Goal: Task Accomplishment & Management: Use online tool/utility

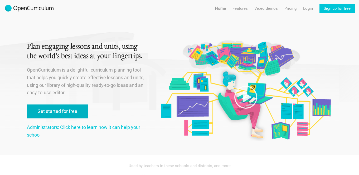
click at [71, 110] on link "Get started for free" at bounding box center [57, 112] width 61 height 14
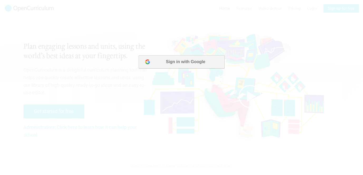
click at [185, 63] on button "Sign in with Google" at bounding box center [181, 61] width 86 height 13
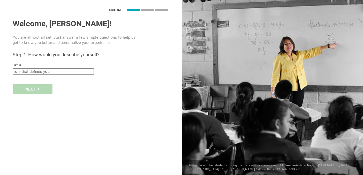
click at [71, 68] on div "I am a... Teacher Professor / Lecturer Instructional Coach Vice Principal or Pr…" at bounding box center [91, 69] width 156 height 12
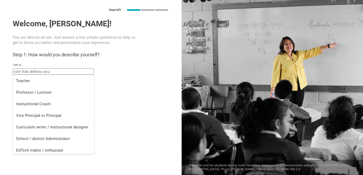
click at [70, 71] on input "text" at bounding box center [53, 72] width 81 height 6
click at [50, 80] on div "Teacher" at bounding box center [53, 80] width 75 height 5
type input "Teacher"
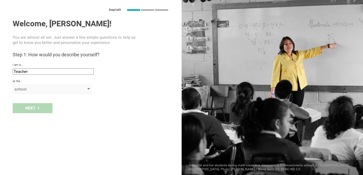
click at [38, 88] on div "school" at bounding box center [45, 89] width 60 height 5
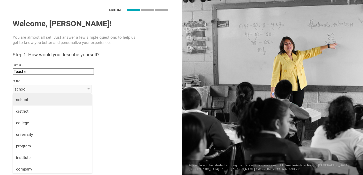
click at [46, 103] on li "school" at bounding box center [52, 100] width 79 height 12
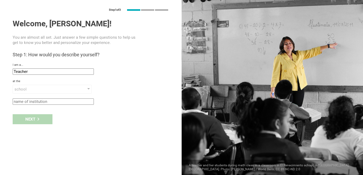
click at [41, 99] on input "text" at bounding box center [53, 102] width 81 height 6
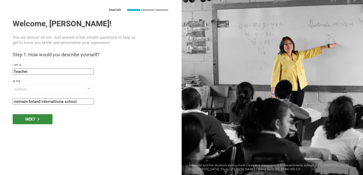
type input "vietnam finland internaltiona school"
click at [30, 120] on div "Next" at bounding box center [33, 119] width 40 height 10
type input "Ho Chi Minh City, Viet Nam"
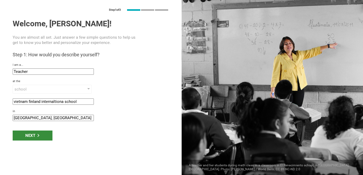
click at [36, 133] on div "Next" at bounding box center [33, 136] width 40 height 10
click at [39, 138] on div "Next" at bounding box center [33, 136] width 40 height 10
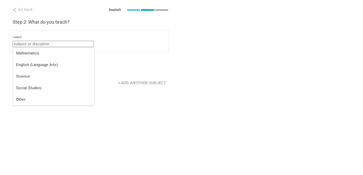
click at [54, 41] on input "text" at bounding box center [53, 44] width 81 height 6
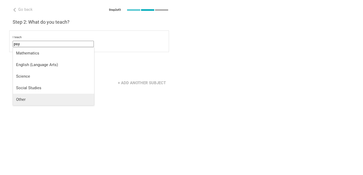
click at [25, 101] on div "Other" at bounding box center [53, 99] width 75 height 5
type input "Other"
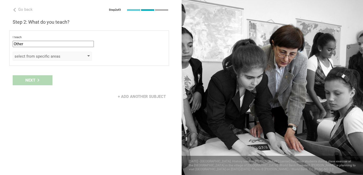
click at [33, 56] on div "select from specific areas" at bounding box center [45, 56] width 60 height 5
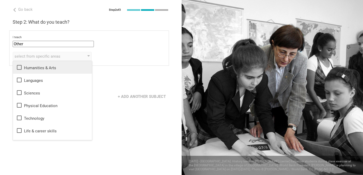
click at [41, 66] on div "Humanities & Arts" at bounding box center [52, 67] width 73 height 6
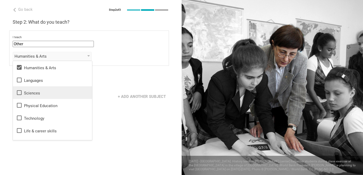
click at [18, 92] on icon at bounding box center [19, 93] width 6 height 6
click at [98, 90] on div "+ Add another subject" at bounding box center [91, 97] width 182 height 16
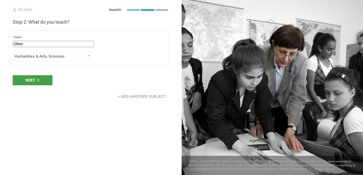
click at [42, 85] on div "Next" at bounding box center [91, 80] width 182 height 16
click at [41, 82] on div "Next" at bounding box center [33, 80] width 40 height 10
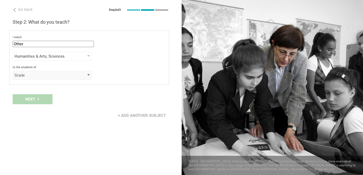
click at [49, 74] on div "Grade" at bounding box center [45, 75] width 60 height 5
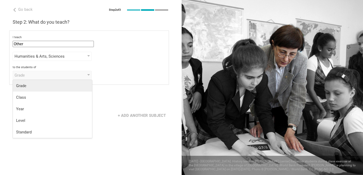
click at [31, 86] on div "Grade" at bounding box center [52, 85] width 73 height 5
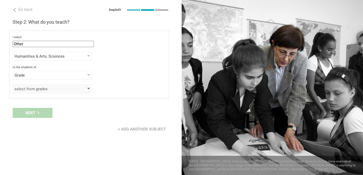
click at [31, 89] on div "select from grades" at bounding box center [45, 88] width 60 height 5
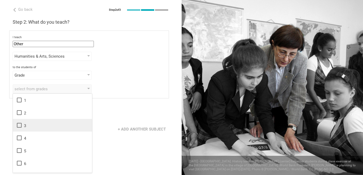
scroll to position [43, 0]
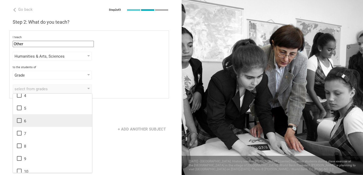
click at [17, 120] on icon at bounding box center [19, 120] width 5 height 5
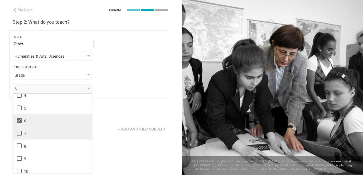
click at [21, 132] on icon at bounding box center [19, 133] width 5 height 5
drag, startPoint x: 18, startPoint y: 148, endPoint x: 21, endPoint y: 167, distance: 19.1
click at [18, 148] on icon at bounding box center [19, 146] width 5 height 5
click at [20, 168] on li "10" at bounding box center [52, 171] width 79 height 13
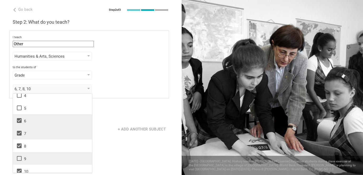
click at [20, 161] on icon at bounding box center [19, 158] width 5 height 5
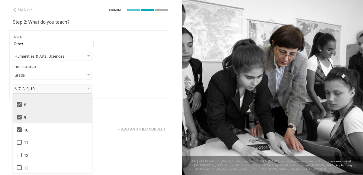
scroll to position [85, 0]
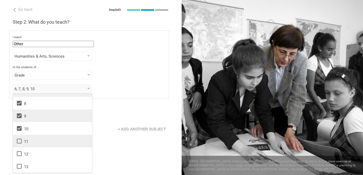
click at [20, 142] on icon at bounding box center [19, 141] width 6 height 6
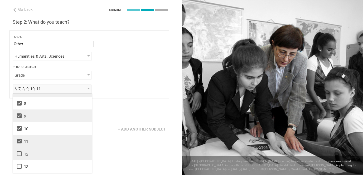
click at [19, 153] on icon at bounding box center [19, 154] width 6 height 6
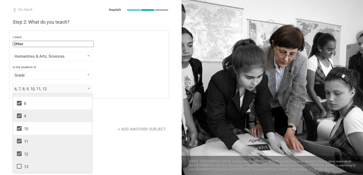
click at [17, 166] on icon at bounding box center [19, 166] width 5 height 5
click at [109, 122] on div "+ Add another subject" at bounding box center [91, 129] width 182 height 16
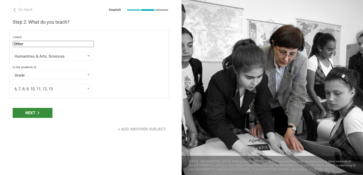
click at [44, 112] on div "Next" at bounding box center [33, 113] width 40 height 10
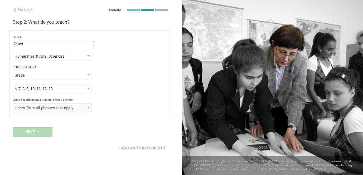
click at [46, 106] on div "select from all phrases that apply" at bounding box center [45, 107] width 60 height 5
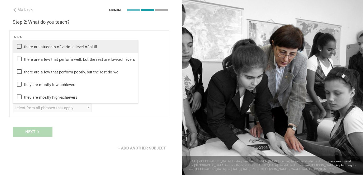
click at [14, 46] on li "there are students of various level of skill" at bounding box center [75, 46] width 125 height 13
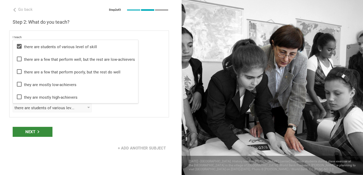
click at [32, 132] on div "Next" at bounding box center [33, 132] width 40 height 10
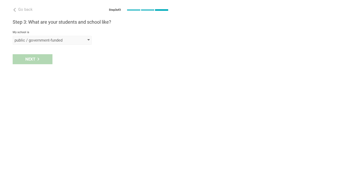
click at [47, 43] on div "public / government-funded" at bounding box center [52, 40] width 79 height 9
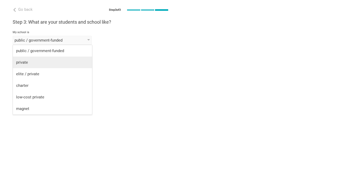
click at [48, 59] on li "private" at bounding box center [52, 63] width 79 height 12
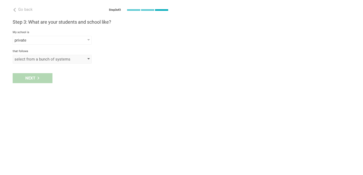
click at [42, 61] on div "select from a bunch of systems" at bounding box center [45, 59] width 60 height 5
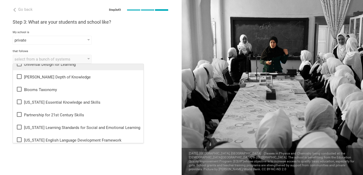
scroll to position [0, 0]
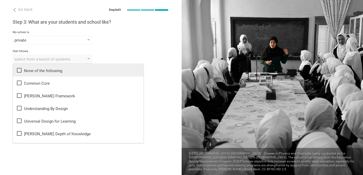
click at [18, 71] on icon at bounding box center [19, 70] width 6 height 6
click at [142, 104] on div "Go back Step 3 of 3 Welcome, Anisha! You are almost all set. Just answer a few …" at bounding box center [91, 87] width 182 height 175
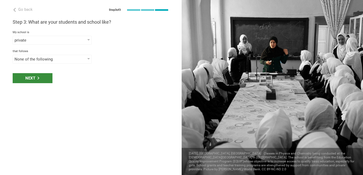
click at [40, 75] on div "Next" at bounding box center [33, 78] width 40 height 10
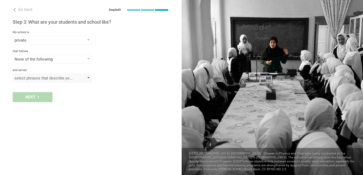
click at [54, 79] on div "select phrases that describe your student population" at bounding box center [45, 78] width 60 height 5
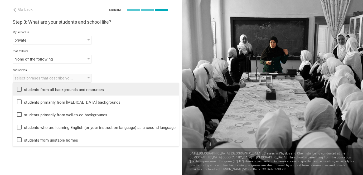
click at [18, 90] on icon at bounding box center [19, 89] width 6 height 6
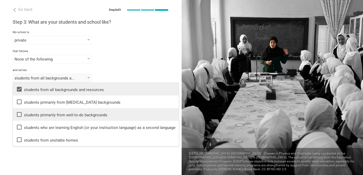
click at [20, 117] on icon at bounding box center [19, 115] width 6 height 6
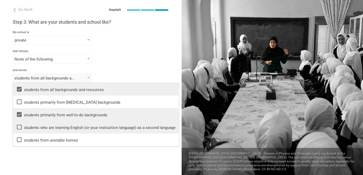
click at [21, 128] on icon at bounding box center [19, 127] width 6 height 6
click at [112, 70] on div "and serves" at bounding box center [91, 71] width 156 height 4
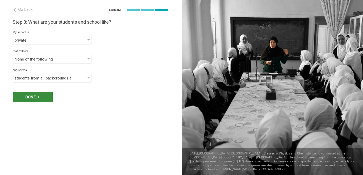
click at [41, 97] on div "Done" at bounding box center [33, 97] width 40 height 10
click at [41, 99] on div "Done" at bounding box center [33, 97] width 40 height 10
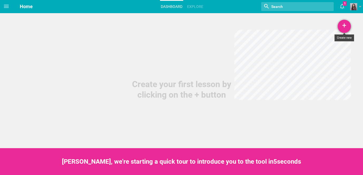
click at [345, 26] on div "+" at bounding box center [344, 26] width 13 height 13
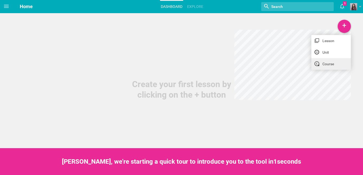
click at [326, 67] on link "Course" at bounding box center [331, 64] width 40 height 12
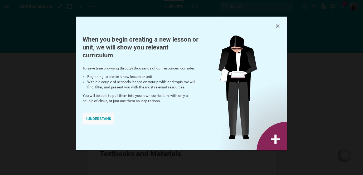
click at [99, 115] on div "I understand" at bounding box center [99, 119] width 32 height 12
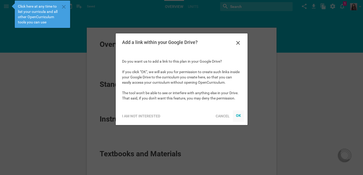
click at [239, 115] on div "OK" at bounding box center [238, 115] width 5 height 4
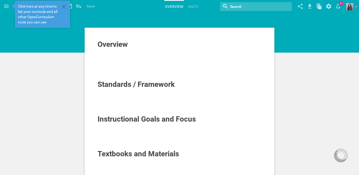
click at [150, 55] on div at bounding box center [180, 56] width 164 height 5
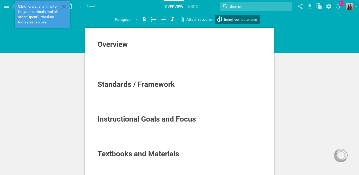
click at [244, 20] on span "Insert competencies" at bounding box center [240, 19] width 33 height 4
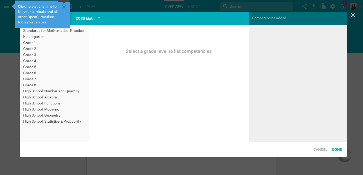
click at [66, 7] on icon at bounding box center [64, 7] width 6 height 6
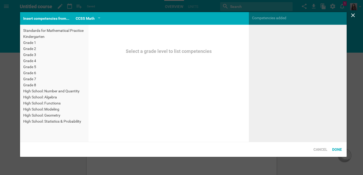
click at [102, 19] on div "CCSS Math From your network Others CCSS Math CCSS ELA NGSS CA ELA CA World Lang…" at bounding box center [88, 18] width 31 height 13
click at [99, 19] on div at bounding box center [99, 18] width 3 height 2
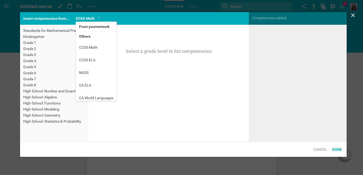
click at [89, 41] on li "Others" at bounding box center [96, 36] width 41 height 9
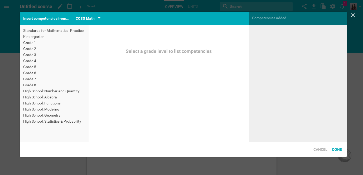
click at [95, 18] on div "CCSS Math" at bounding box center [88, 18] width 25 height 6
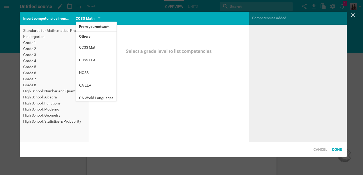
click at [86, 41] on li "Others" at bounding box center [96, 36] width 41 height 9
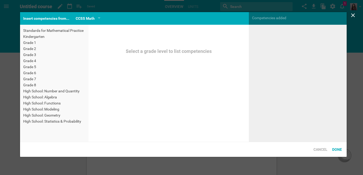
click at [277, 18] on div "Competencies added" at bounding box center [298, 18] width 98 height 12
click at [291, 18] on div "Competencies added" at bounding box center [298, 18] width 98 height 12
click at [292, 18] on div "Competencies added" at bounding box center [298, 18] width 98 height 12
click at [99, 18] on div at bounding box center [99, 18] width 3 height 2
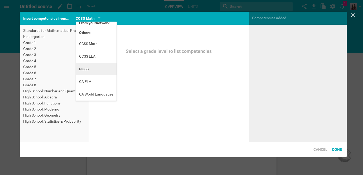
scroll to position [16, 0]
click at [352, 16] on icon at bounding box center [353, 15] width 6 height 6
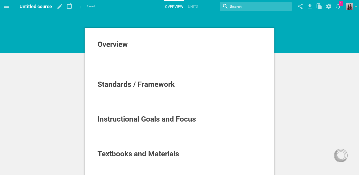
click at [239, 5] on input "textbox" at bounding box center [251, 6] width 43 height 7
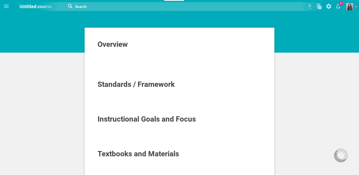
type input "b"
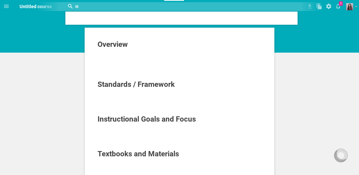
type input "IB"
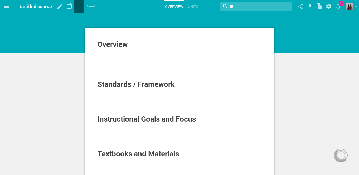
click at [78, 7] on icon at bounding box center [78, 7] width 5 height 4
click at [132, 48] on div "Overview" at bounding box center [180, 44] width 164 height 8
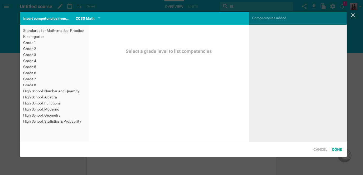
click at [232, 17] on span "Insert competencies" at bounding box center [229, 19] width 33 height 4
click at [57, 20] on div "Insert competencies from..." at bounding box center [46, 18] width 52 height 13
click at [88, 18] on div "CCSS Math" at bounding box center [85, 18] width 19 height 6
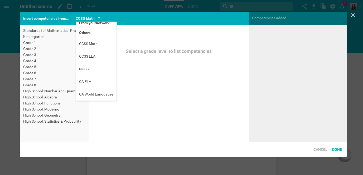
scroll to position [16, 0]
click at [88, 63] on li "NGSS" at bounding box center [96, 69] width 41 height 13
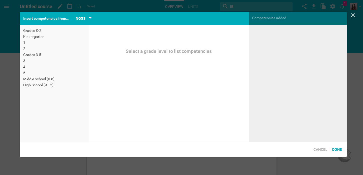
click at [85, 19] on div "NGSS" at bounding box center [81, 18] width 10 height 6
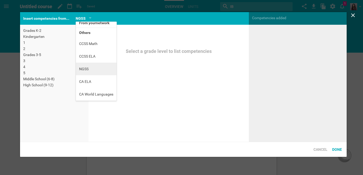
click at [93, 63] on li "NGSS" at bounding box center [96, 69] width 41 height 13
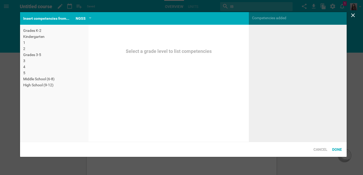
click at [41, 86] on div "High School (9-12)" at bounding box center [54, 85] width 62 height 5
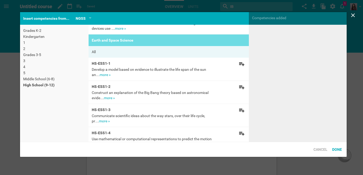
scroll to position [574, 0]
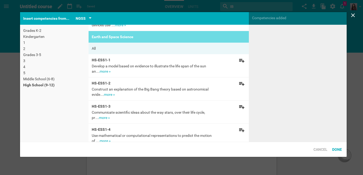
click at [89, 16] on div "NGSS" at bounding box center [84, 18] width 16 height 6
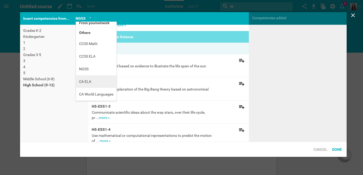
scroll to position [0, 0]
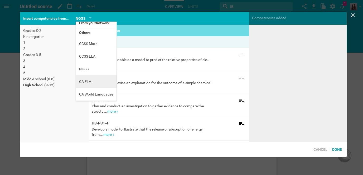
click at [90, 77] on li "CA ELA" at bounding box center [96, 81] width 41 height 13
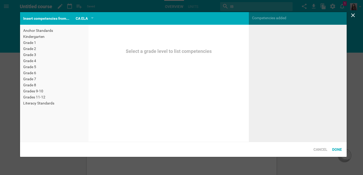
click at [39, 96] on div "Grades 11-12" at bounding box center [54, 97] width 62 height 5
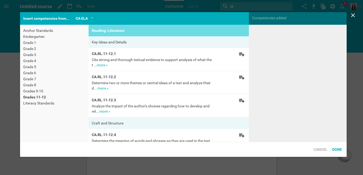
scroll to position [76, 0]
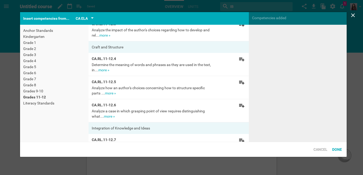
click at [89, 18] on div "CA ELA" at bounding box center [85, 18] width 18 height 6
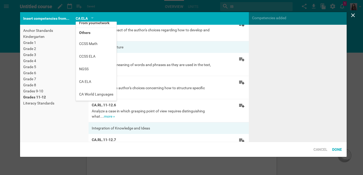
click at [90, 28] on li "Others" at bounding box center [96, 32] width 41 height 9
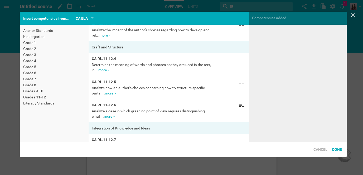
click at [84, 27] on div "Anchor Standards Kindergarten Grade 1 Grade 2 Grade 3 Grade 4 Grade 5 Grade 6 G…" at bounding box center [54, 67] width 69 height 85
click at [89, 18] on div "CA ELA" at bounding box center [85, 18] width 18 height 6
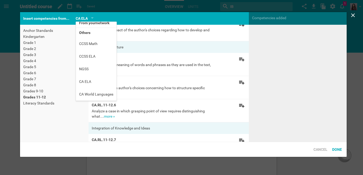
click at [57, 63] on div "Grade 4" at bounding box center [54, 60] width 62 height 5
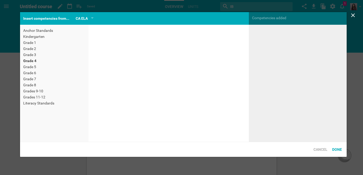
scroll to position [0, 0]
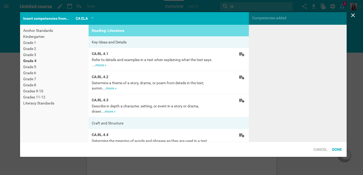
click at [281, 18] on div "Competencies added" at bounding box center [298, 18] width 98 height 12
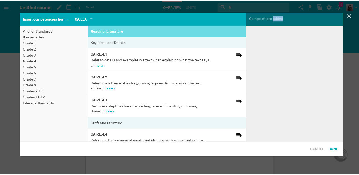
scroll to position [76, 0]
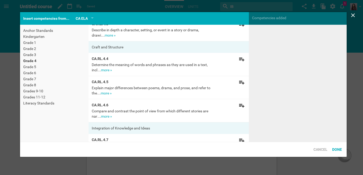
click at [288, 17] on div "Competencies added" at bounding box center [298, 18] width 98 height 12
click at [354, 16] on icon at bounding box center [353, 15] width 6 height 6
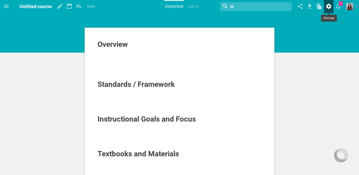
click at [329, 7] on icon at bounding box center [328, 6] width 9 height 13
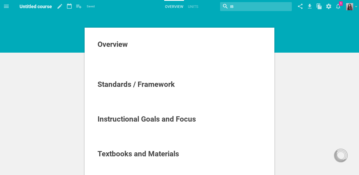
click at [136, 45] on div "Overview" at bounding box center [180, 44] width 164 height 8
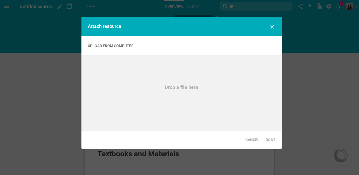
click at [202, 21] on div "Home Planner My Libraries My Curriculum My Files Untitled course Saved My favor…" at bounding box center [179, 87] width 359 height 175
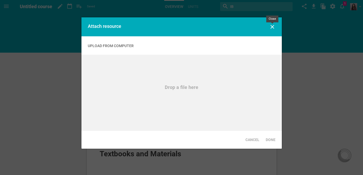
click at [272, 26] on icon at bounding box center [273, 27] width 4 height 4
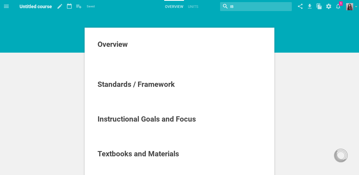
click at [165, 86] on span "Standards / Framework" at bounding box center [136, 84] width 77 height 9
click at [177, 84] on div "Standards / Framework" at bounding box center [180, 84] width 164 height 8
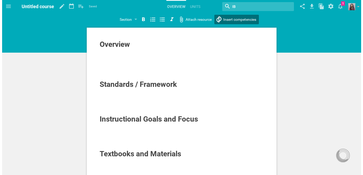
scroll to position [76, 0]
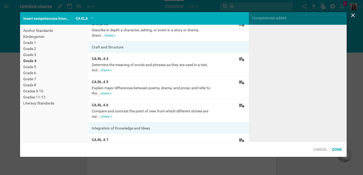
click at [237, 19] on span "Insert competencies" at bounding box center [229, 19] width 33 height 4
click at [90, 17] on div "CA ELA" at bounding box center [85, 18] width 18 height 6
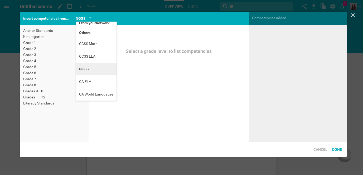
scroll to position [0, 0]
click at [83, 63] on li "NGSS" at bounding box center [96, 69] width 41 height 13
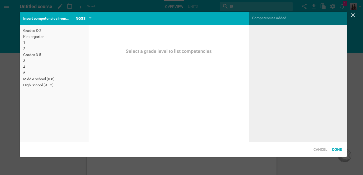
click at [38, 85] on div "High School (9-12)" at bounding box center [54, 85] width 62 height 5
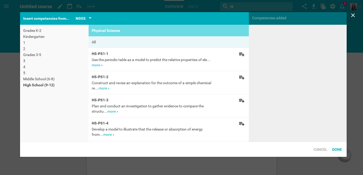
click at [81, 21] on div "NGSS" at bounding box center [81, 18] width 10 height 6
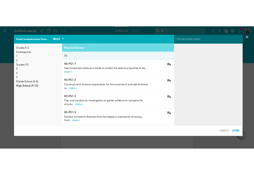
scroll to position [16, 0]
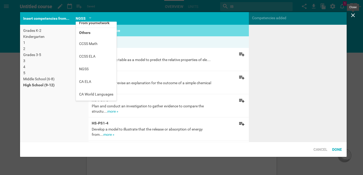
click at [355, 15] on icon at bounding box center [353, 15] width 6 height 6
